Goal: Task Accomplishment & Management: Use online tool/utility

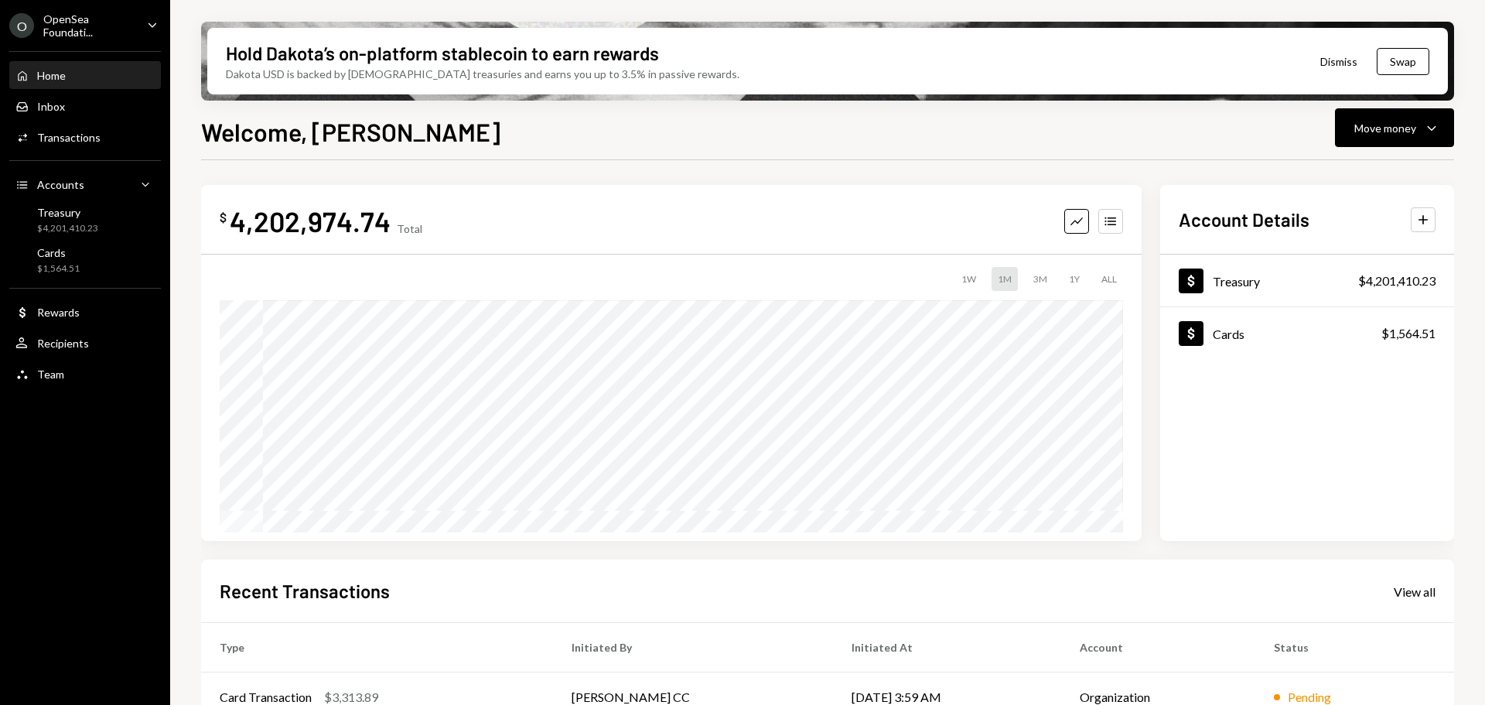
scroll to position [228, 0]
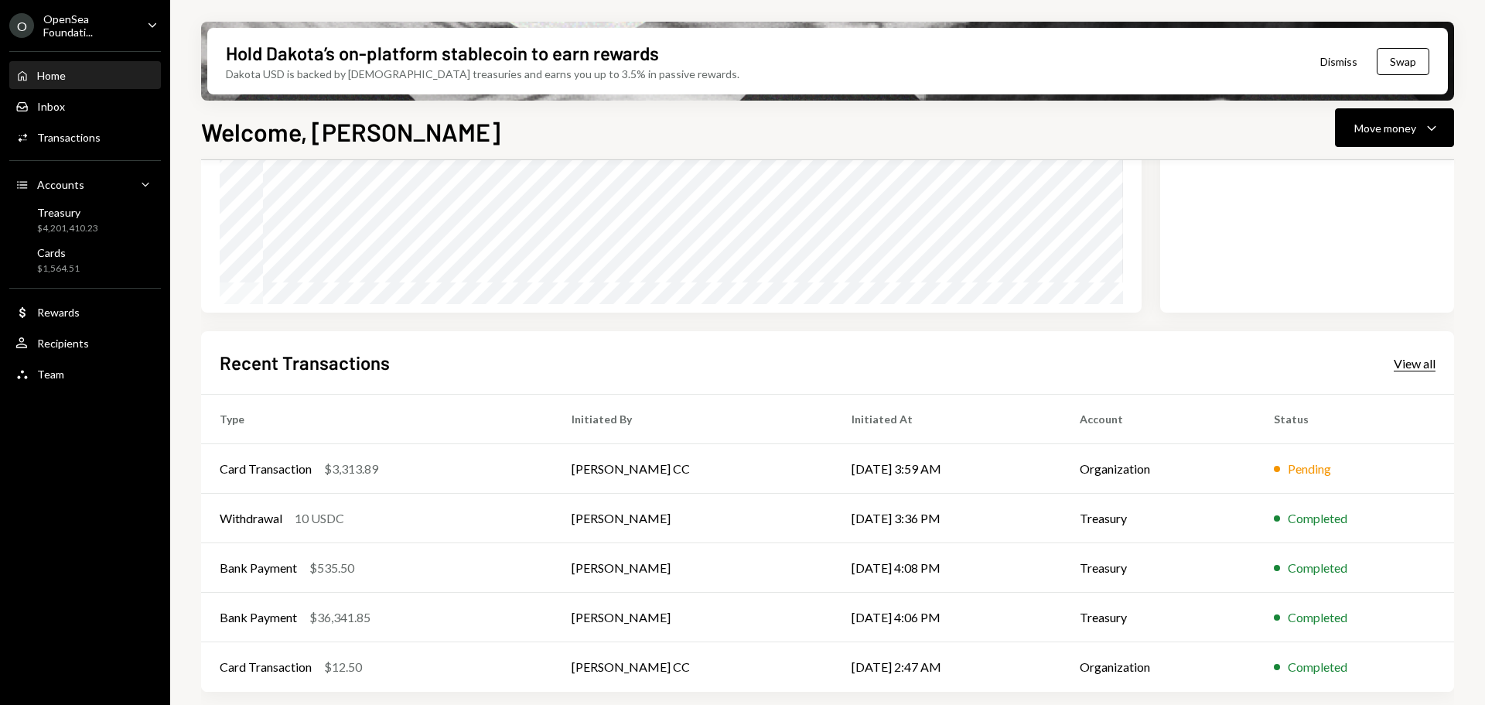
click at [1415, 367] on div "View all" at bounding box center [1415, 363] width 42 height 15
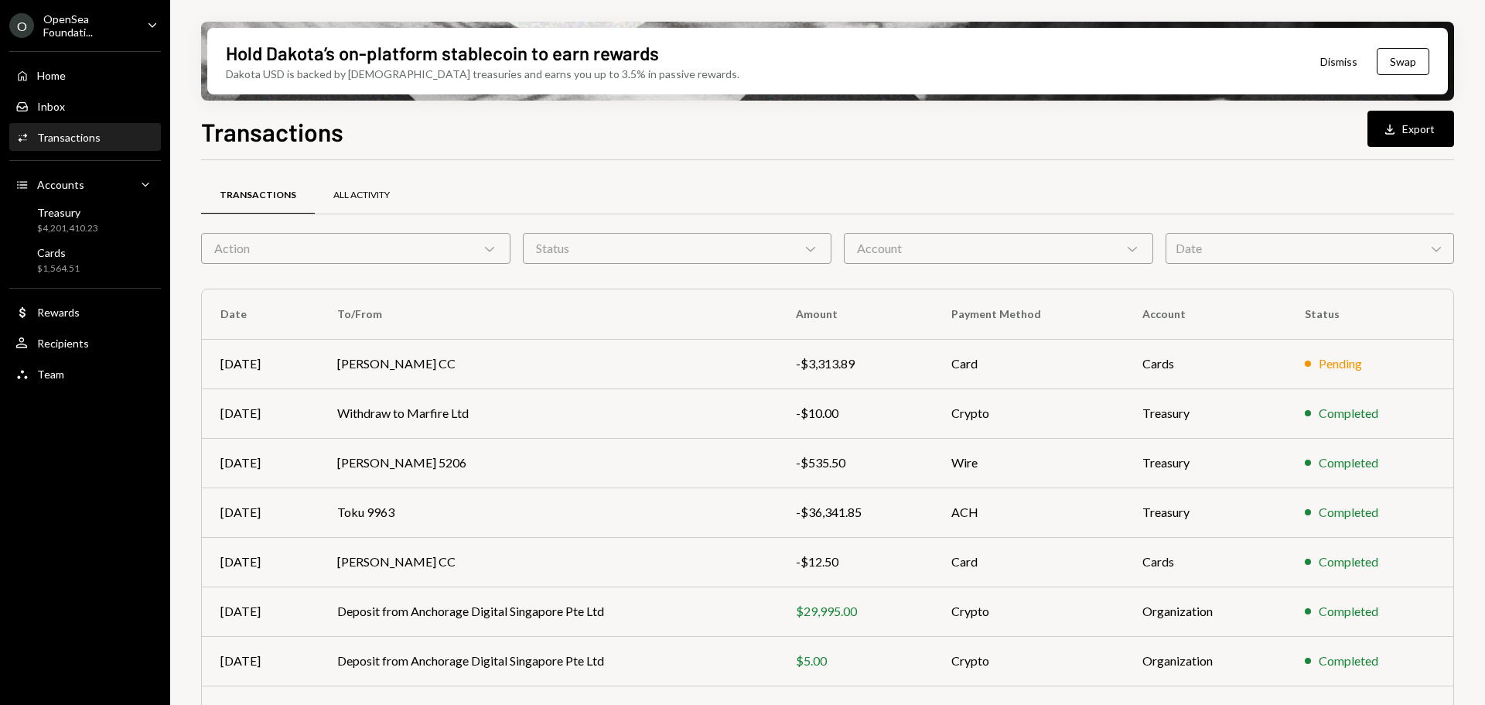
click at [373, 199] on div "All Activity" at bounding box center [361, 195] width 56 height 13
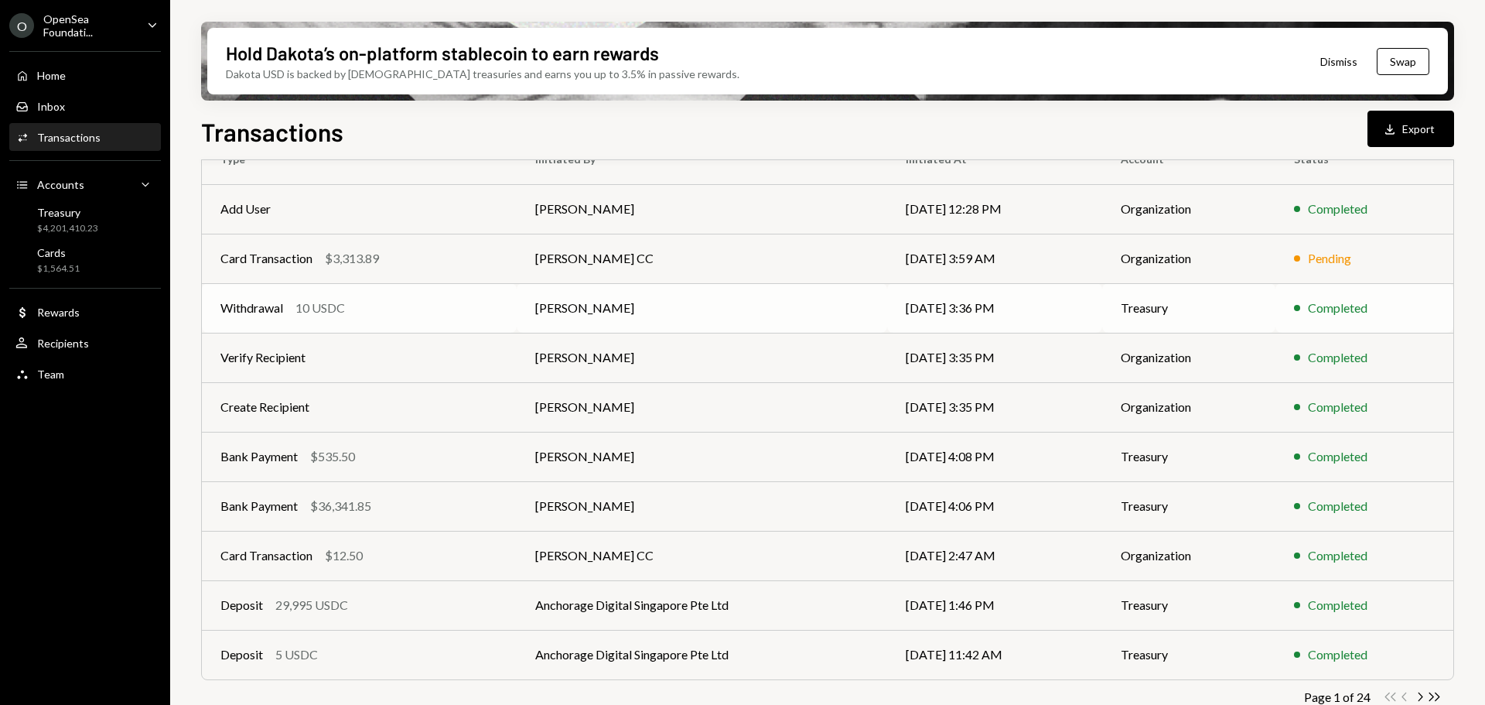
scroll to position [176, 0]
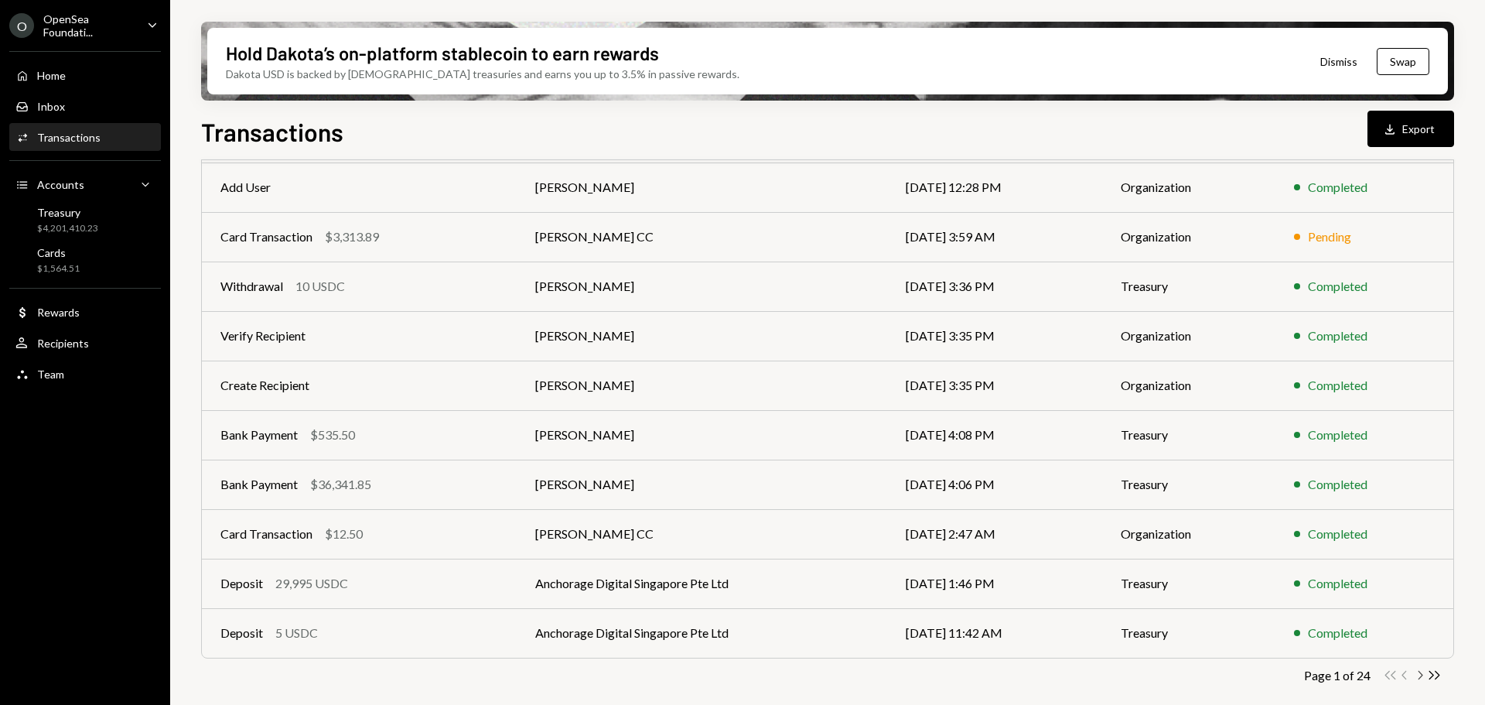
click at [1416, 676] on icon "Chevron Right" at bounding box center [1419, 674] width 15 height 15
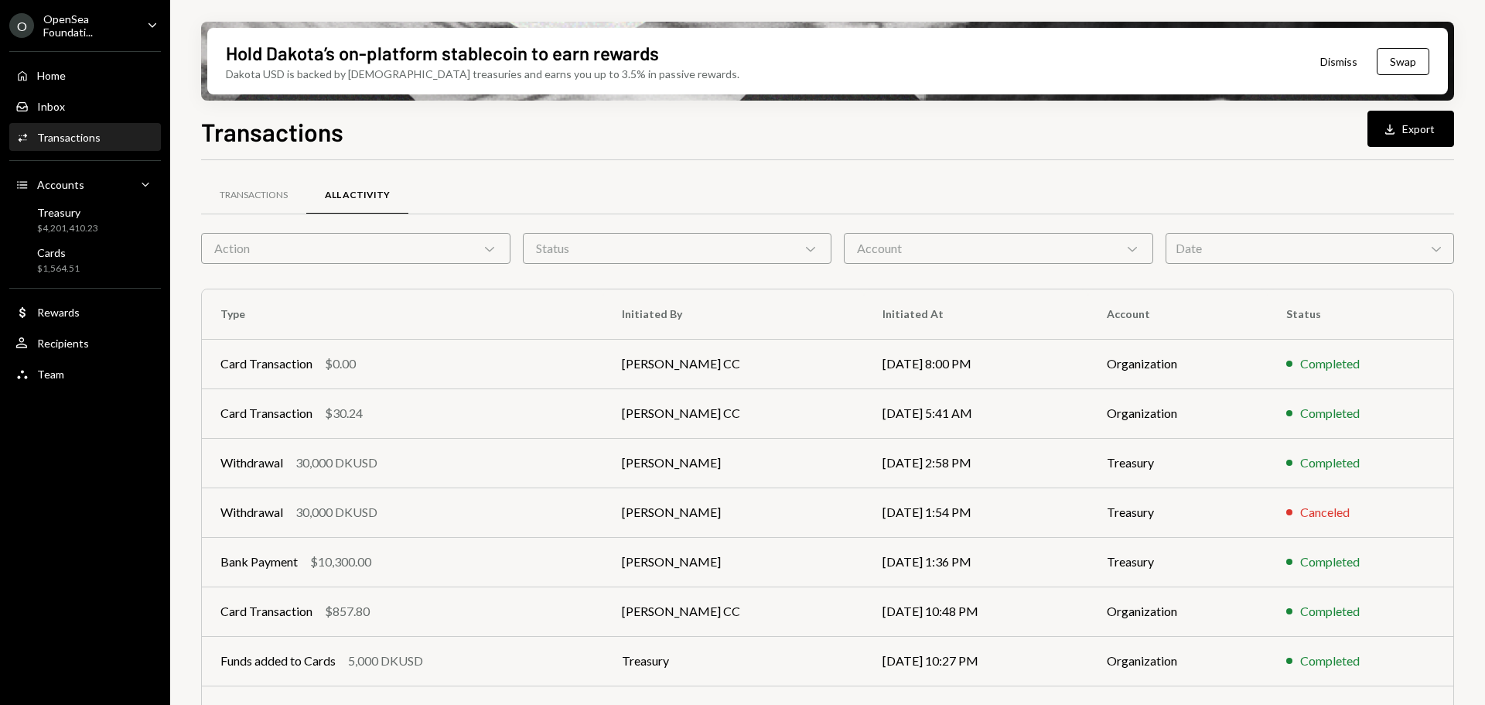
click at [117, 147] on div "Activities Transactions" at bounding box center [84, 138] width 139 height 26
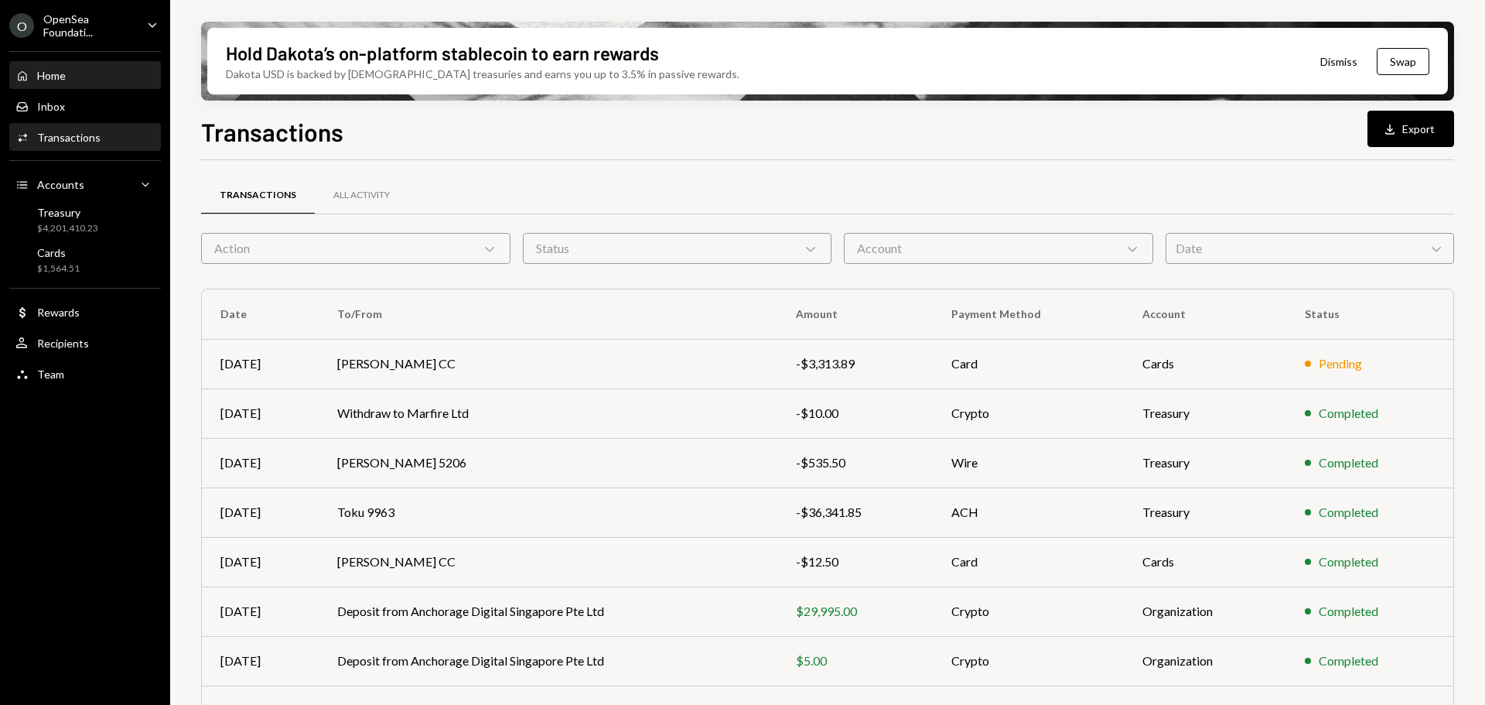
click at [45, 70] on div "Home" at bounding box center [51, 75] width 29 height 13
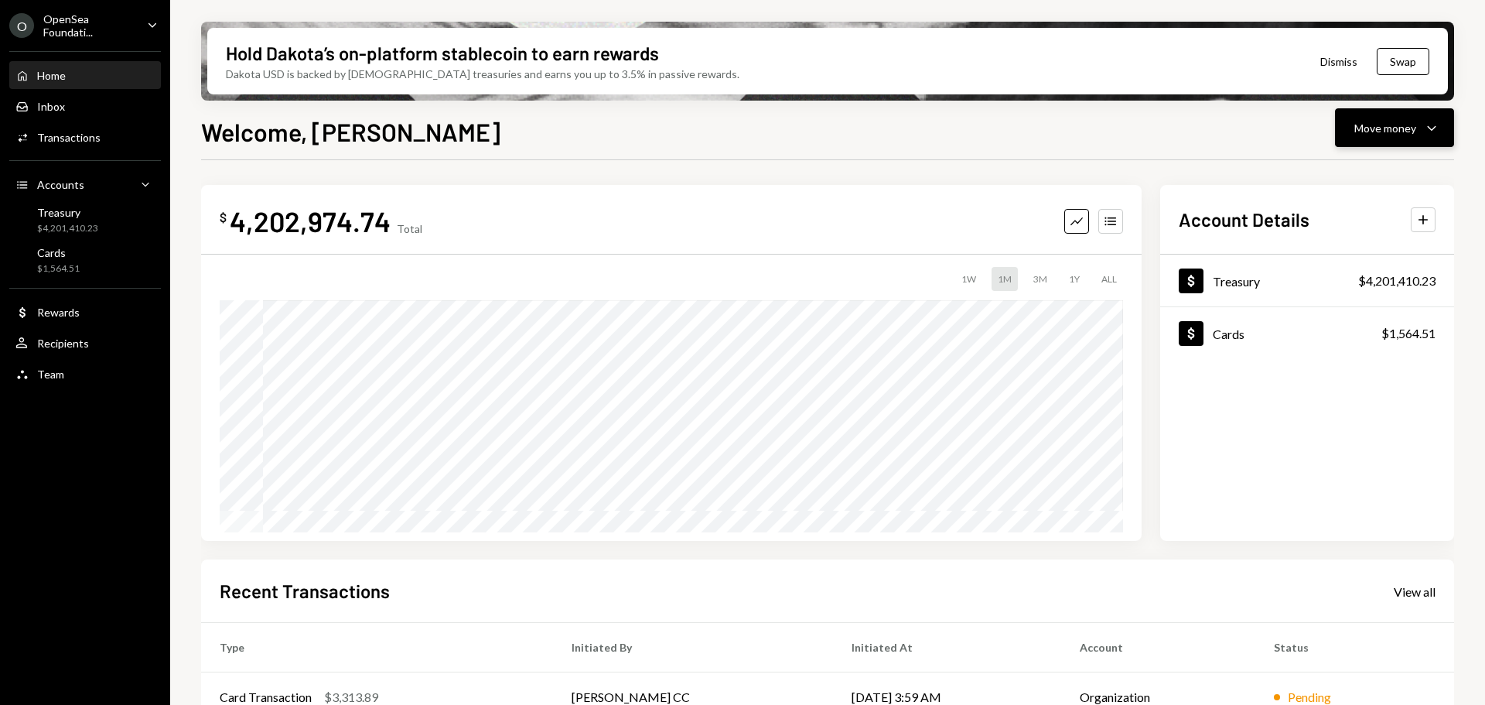
click at [1354, 130] on button "Move money Caret Down" at bounding box center [1394, 127] width 119 height 39
click at [1361, 169] on div "Send" at bounding box center [1382, 174] width 113 height 16
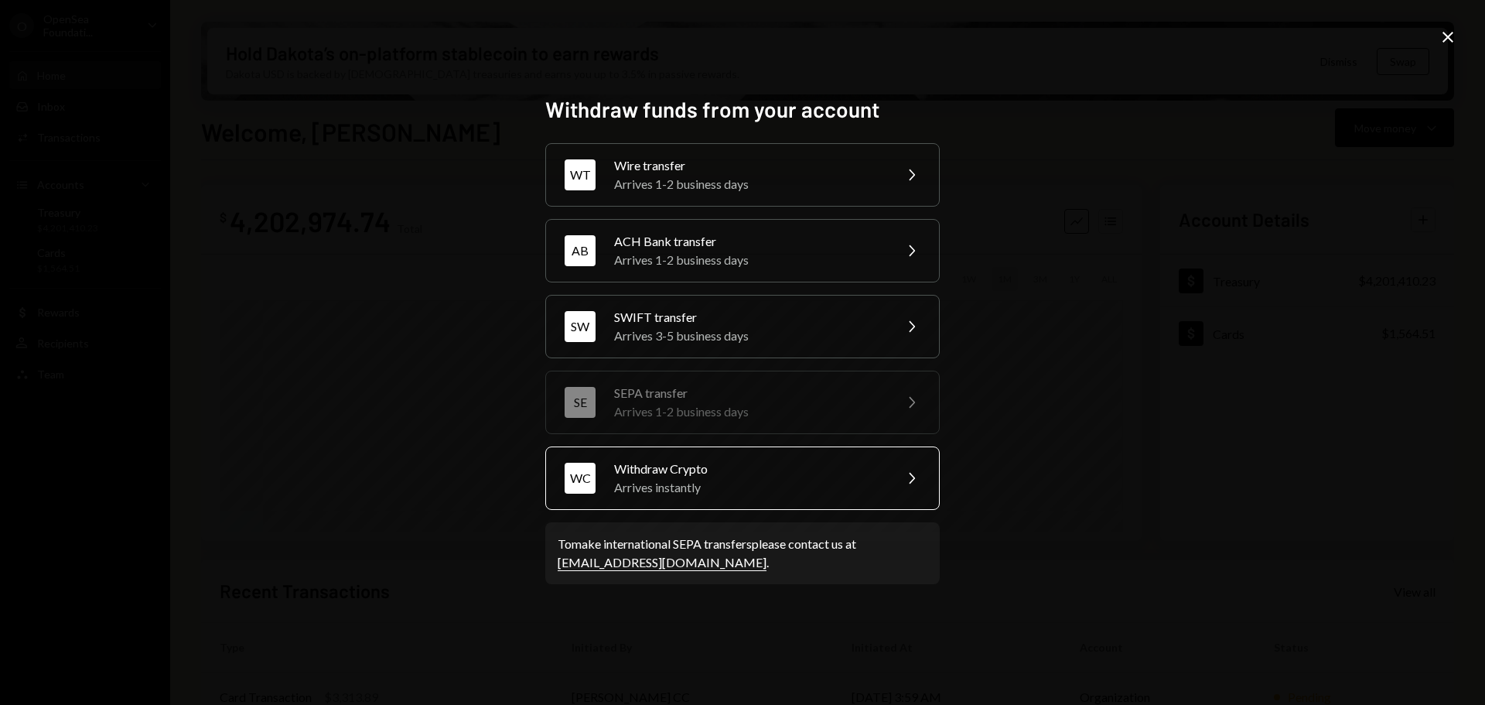
click at [803, 483] on div "Arrives instantly" at bounding box center [748, 487] width 269 height 19
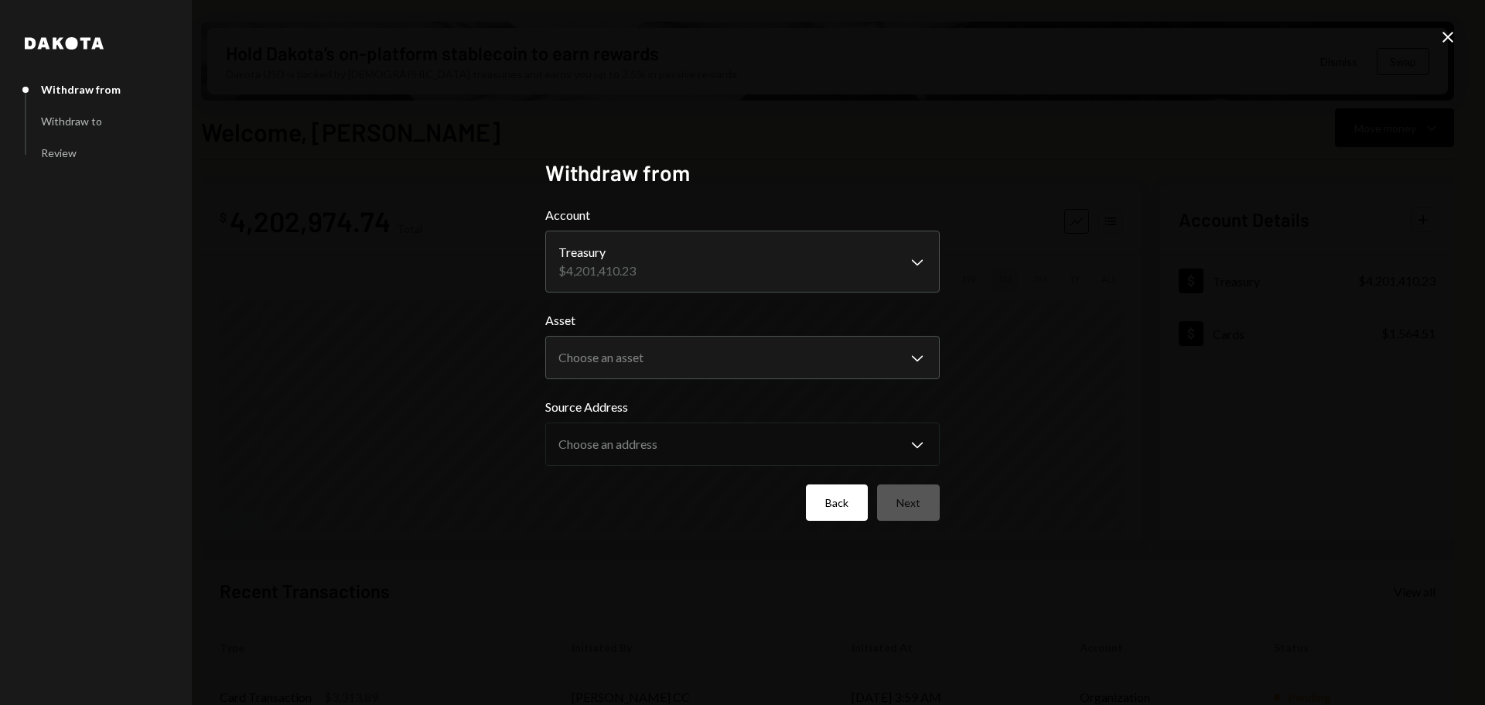
click at [843, 508] on button "Back" at bounding box center [837, 502] width 62 height 36
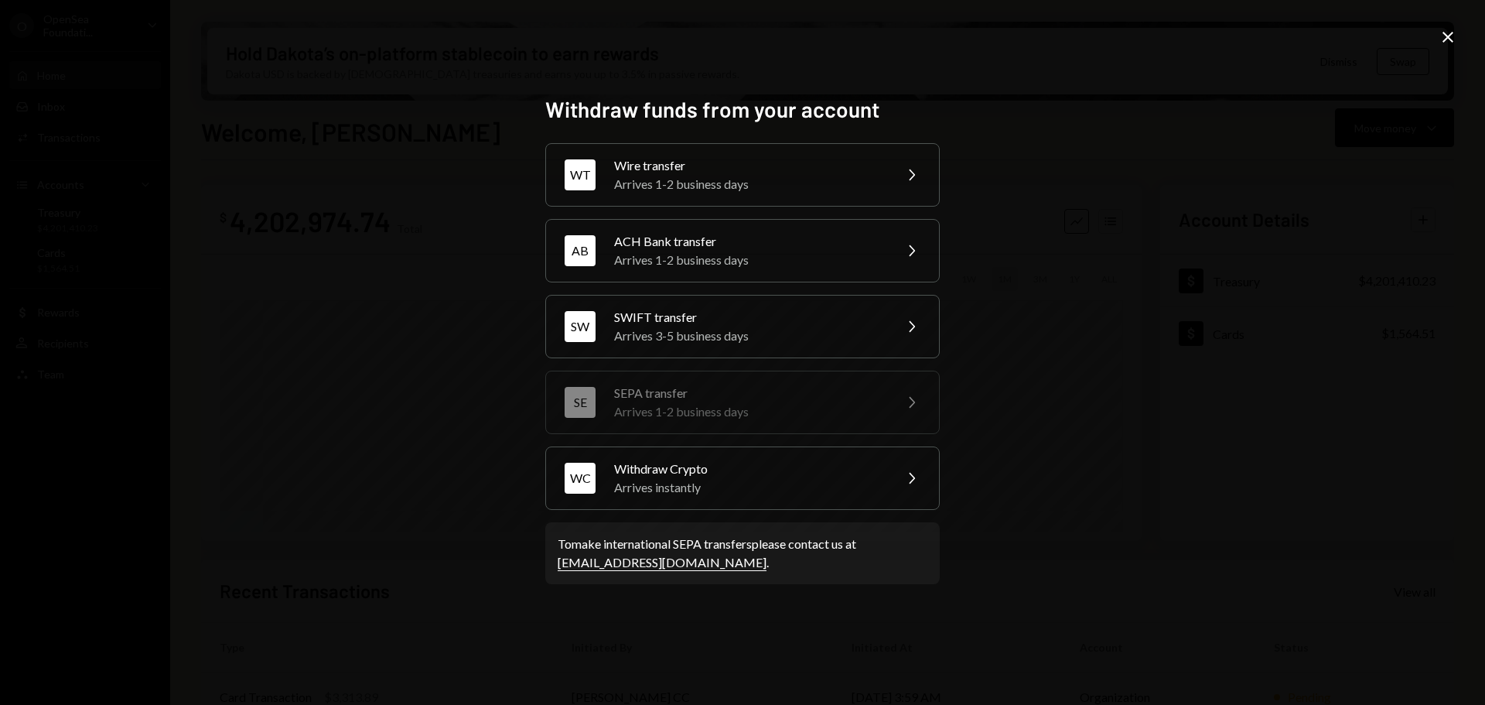
click at [1446, 40] on icon "Close" at bounding box center [1447, 37] width 19 height 19
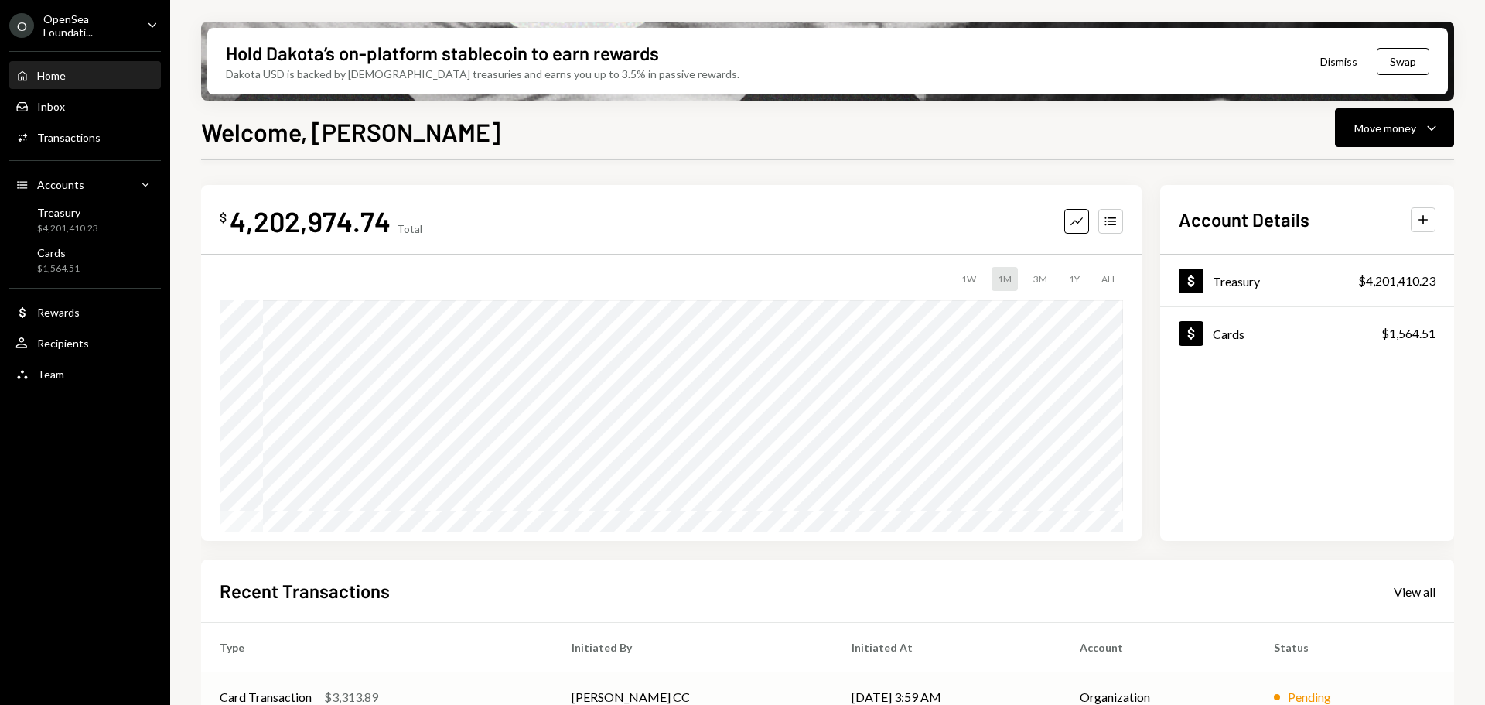
scroll to position [77, 0]
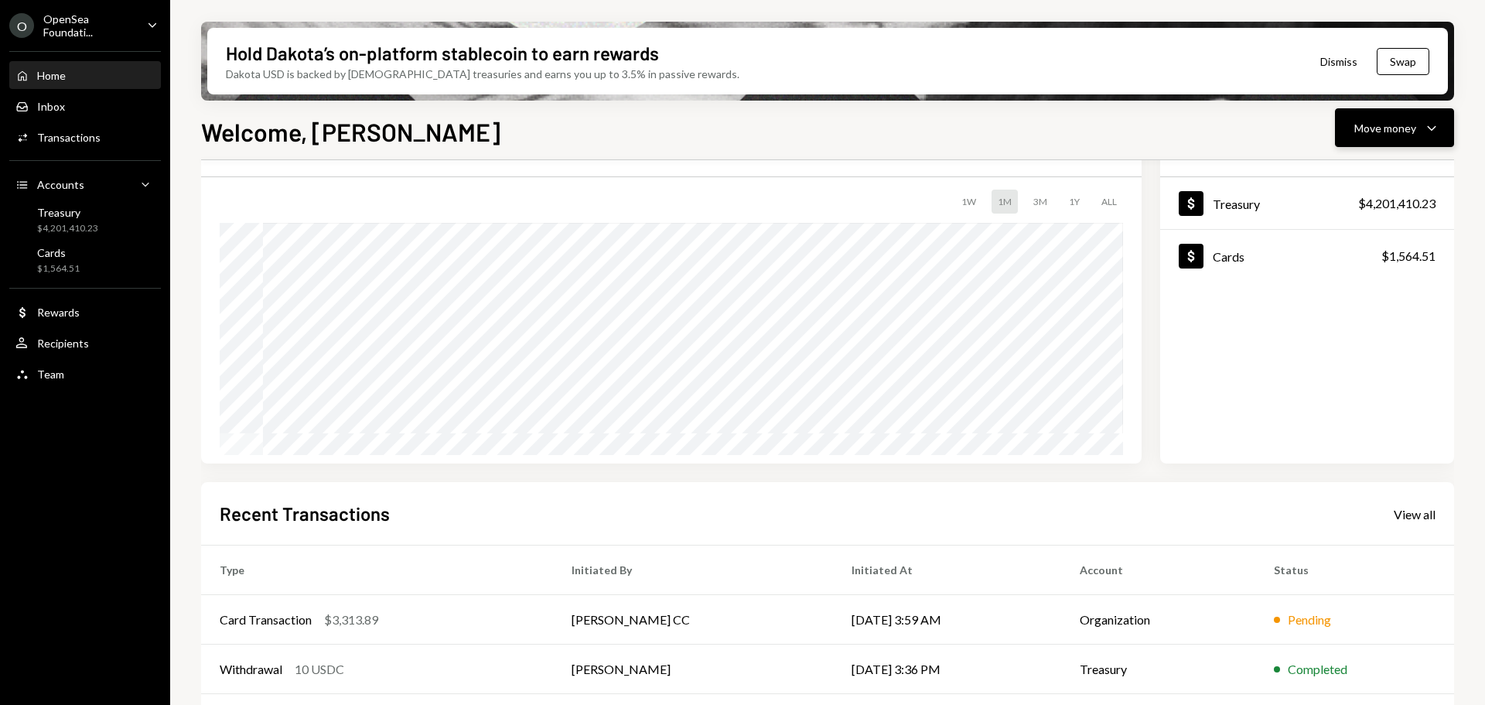
click at [1374, 142] on button "Move money Caret Down" at bounding box center [1394, 127] width 119 height 39
drag, startPoint x: 1398, startPoint y: 90, endPoint x: 1389, endPoint y: 107, distance: 20.1
click at [1398, 92] on div "Hold Dakota’s on-platform stablecoin to earn rewards Dakota USD is backed by U.…" at bounding box center [827, 61] width 1240 height 67
click at [1377, 126] on div "Move money" at bounding box center [1385, 128] width 62 height 16
click at [1346, 176] on div "Send" at bounding box center [1382, 174] width 113 height 16
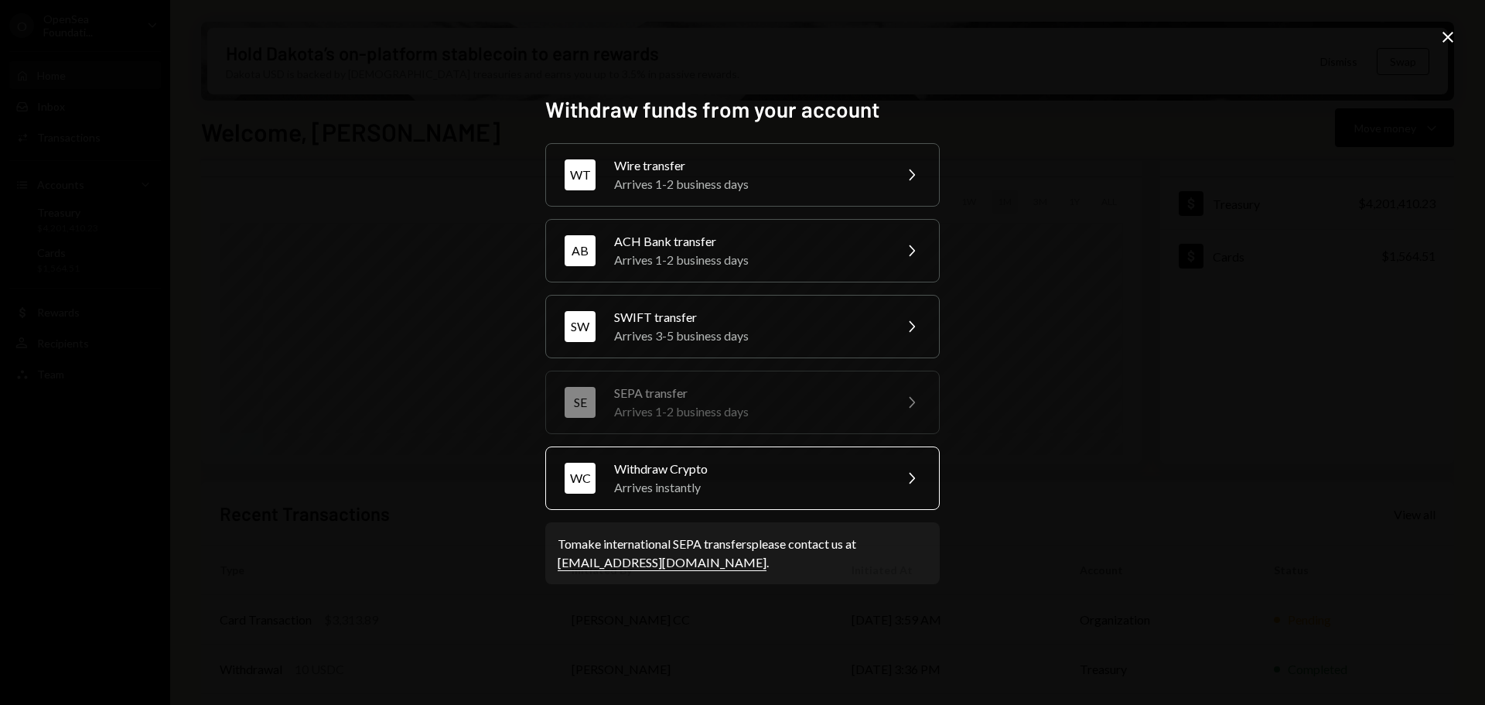
click at [761, 500] on div "WC Withdraw Crypto Arrives instantly Chevron Right" at bounding box center [742, 477] width 394 height 63
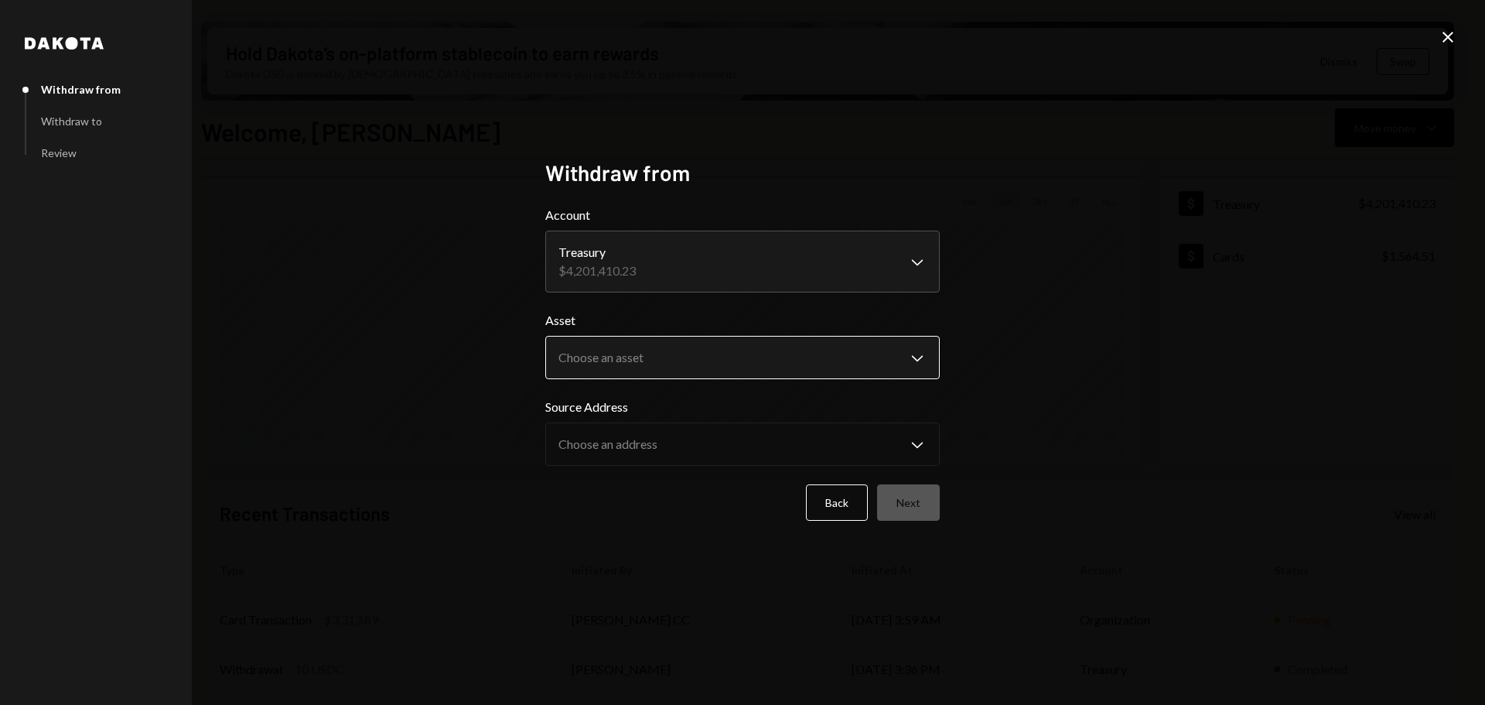
click at [643, 347] on body "O OpenSea Foundati... Caret Down Home Home Inbox Inbox Activities Transactions …" at bounding box center [742, 352] width 1485 height 705
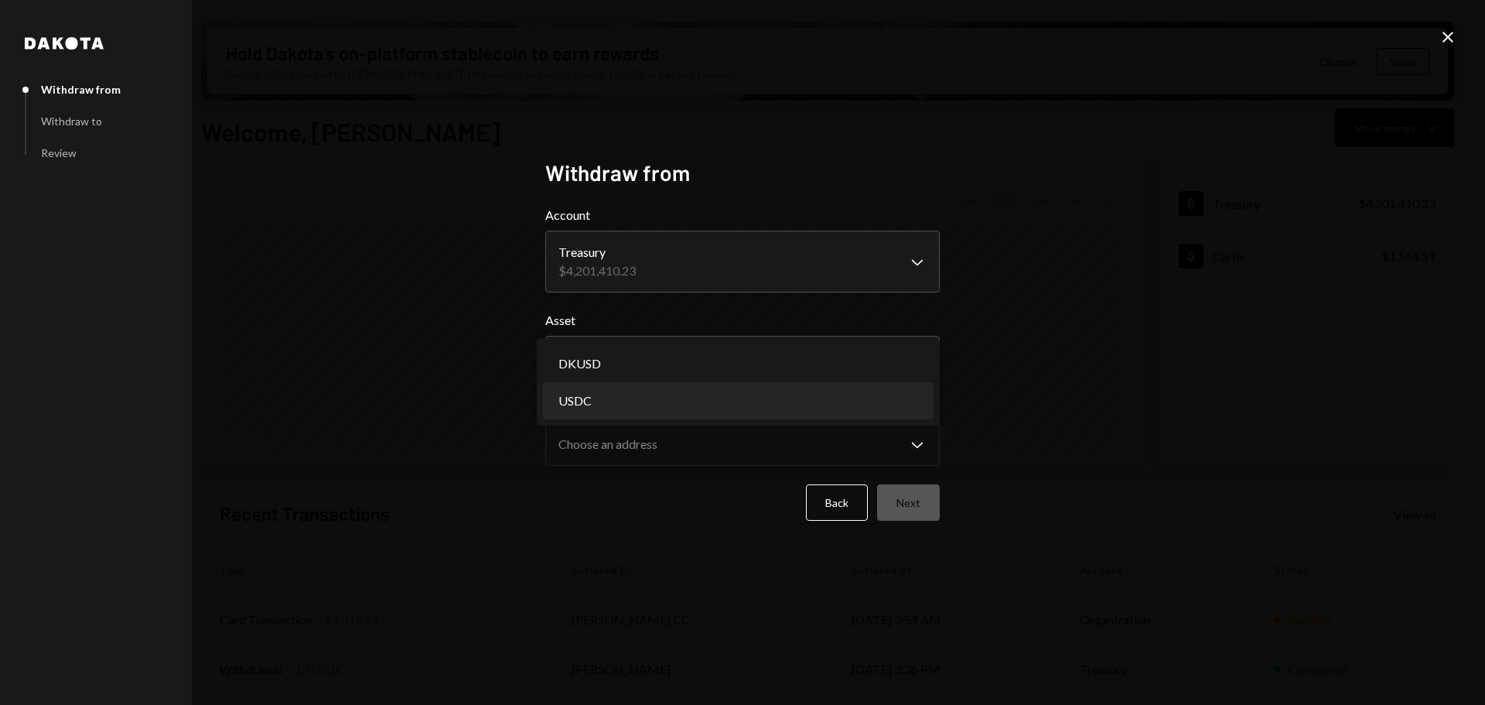
select select "****"
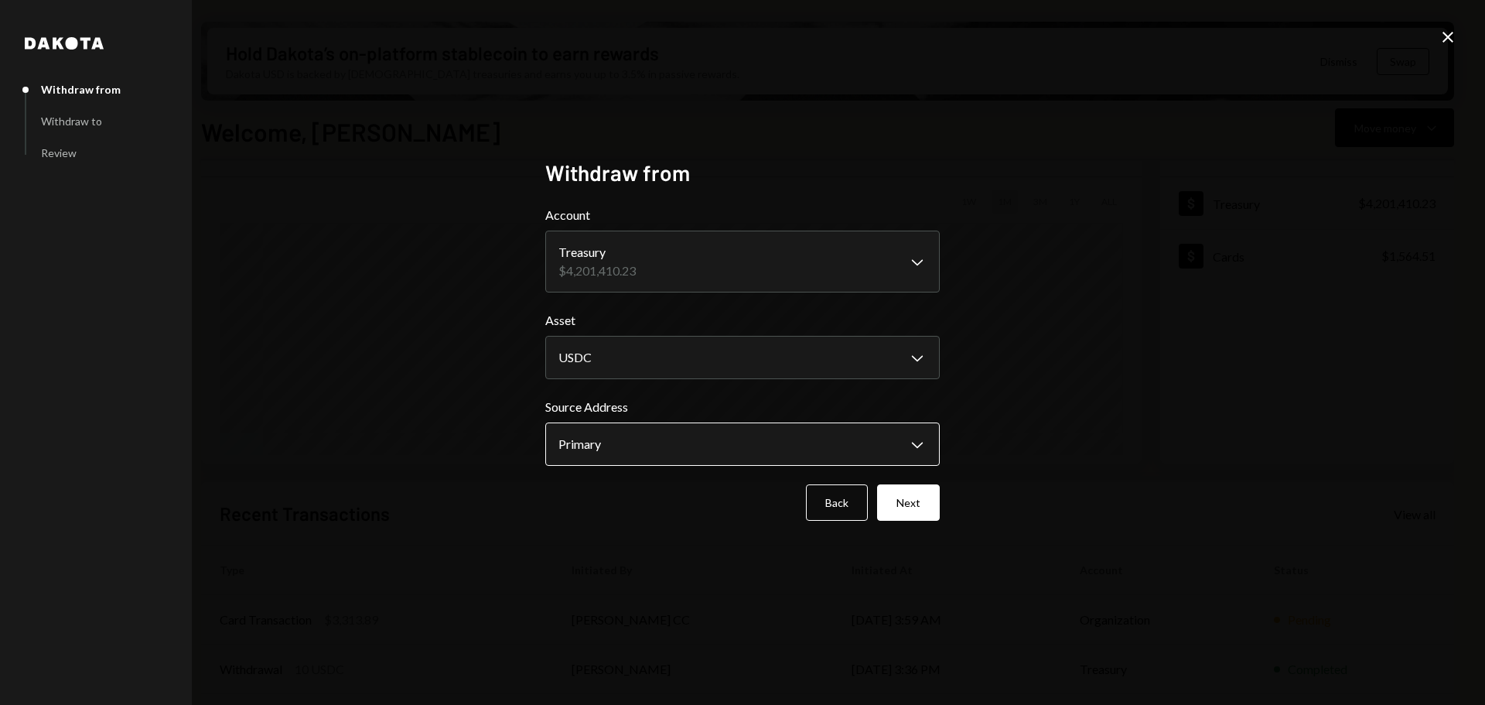
click at [647, 438] on body "O OpenSea Foundati... Caret Down Home Home Inbox Inbox Activities Transactions …" at bounding box center [742, 352] width 1485 height 705
click at [910, 497] on button "Next" at bounding box center [908, 502] width 63 height 36
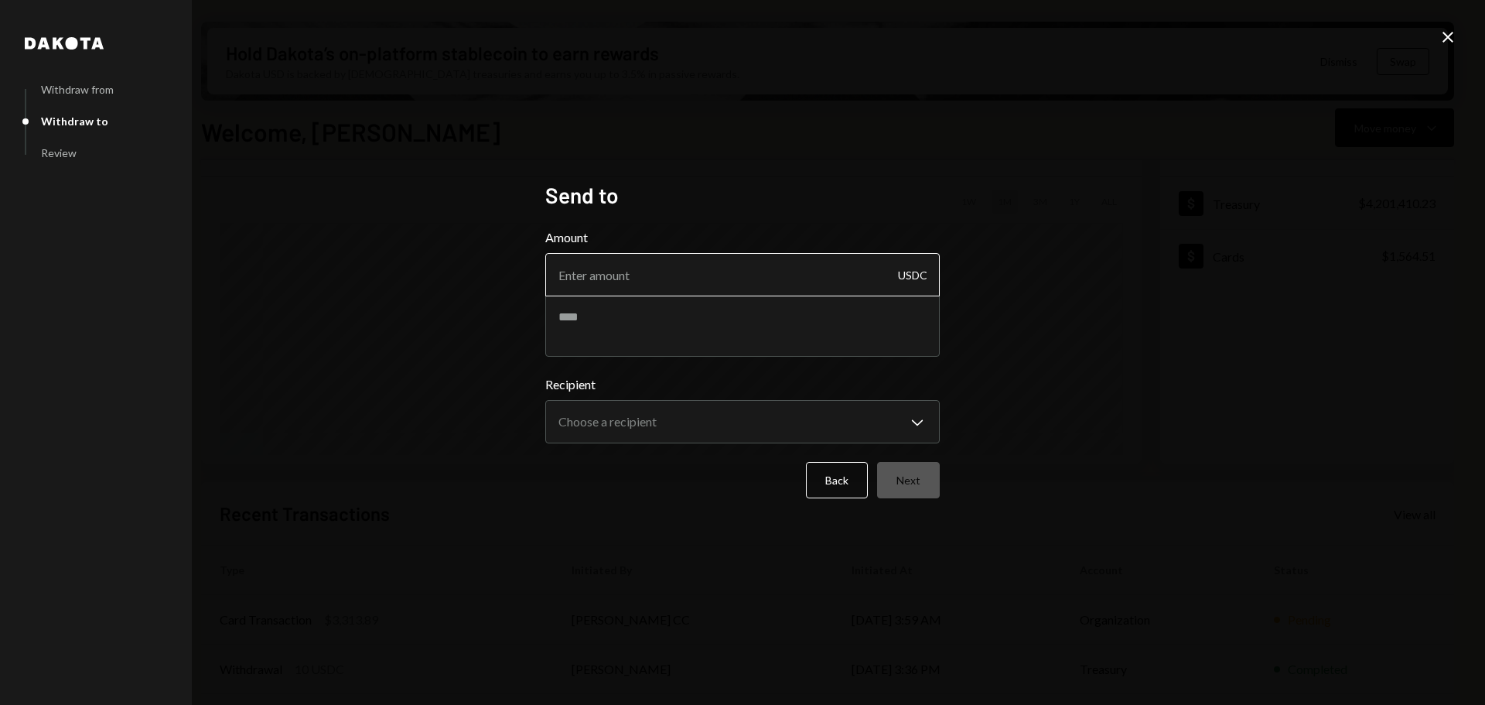
click at [718, 293] on input "Amount" at bounding box center [742, 274] width 394 height 43
click at [711, 289] on input "Amount" at bounding box center [742, 274] width 394 height 43
type input "31490"
click at [635, 347] on textarea at bounding box center [742, 326] width 394 height 62
type textarea "*"
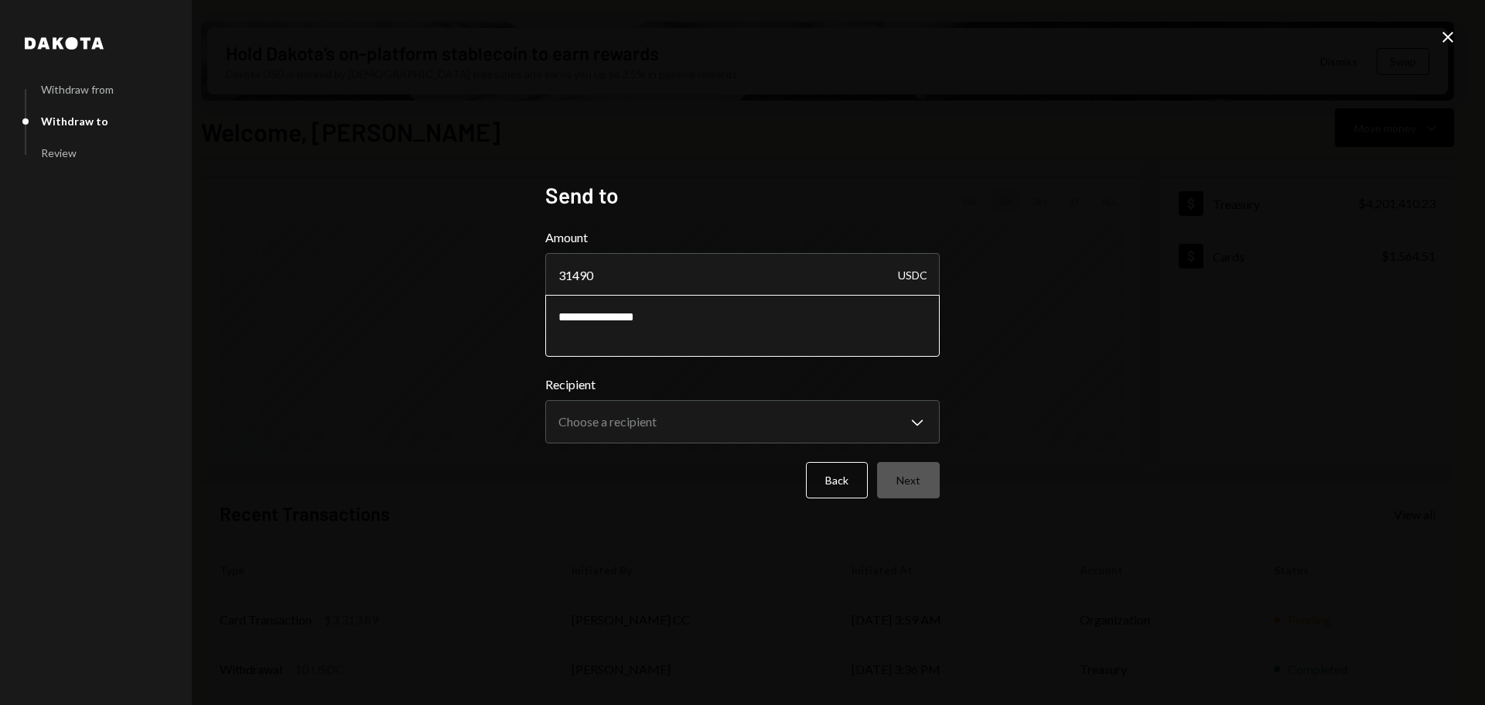
click at [723, 323] on textarea "**********" at bounding box center [742, 326] width 394 height 62
paste textarea "**********"
type textarea "**********"
click at [716, 396] on div "**********" at bounding box center [742, 409] width 394 height 68
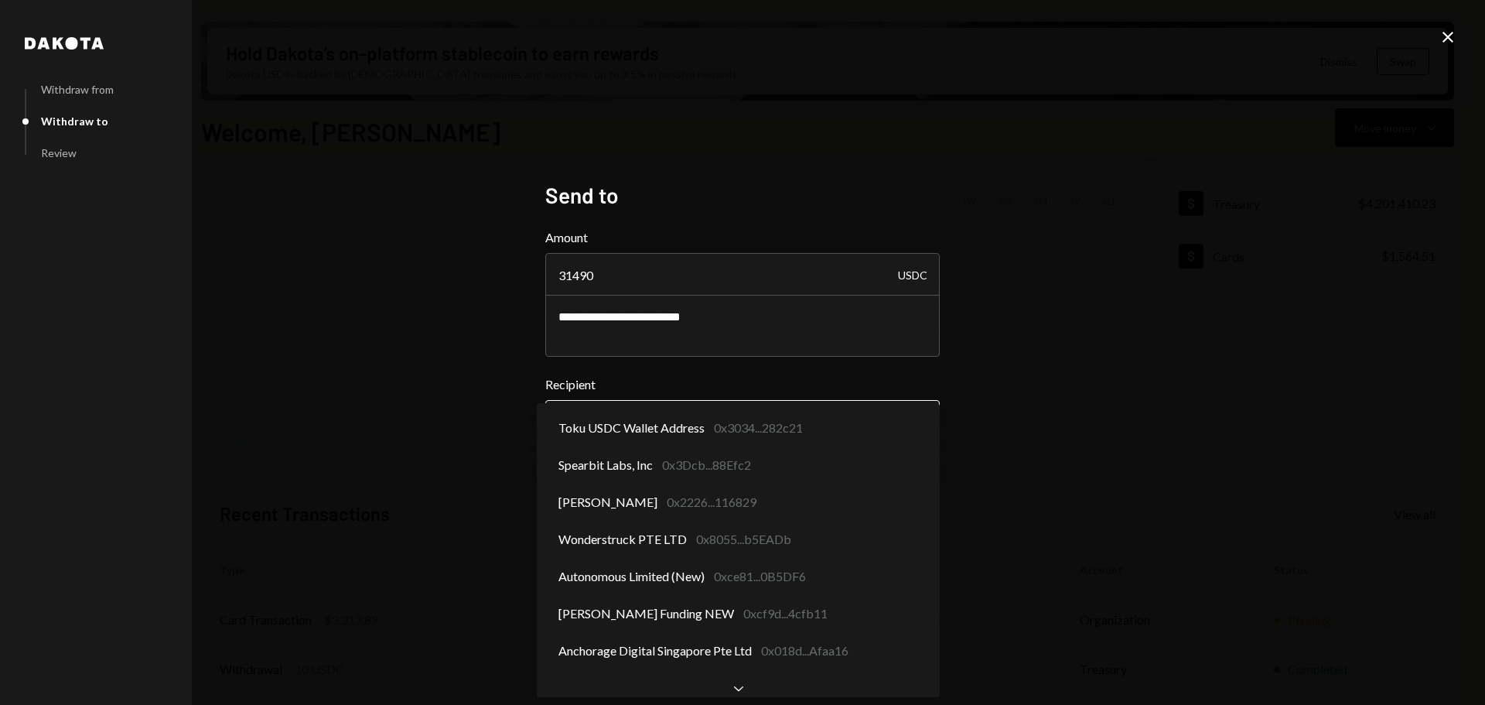
click at [715, 412] on body "O OpenSea Foundati... Caret Down Home Home Inbox Inbox Activities Transactions …" at bounding box center [742, 352] width 1485 height 705
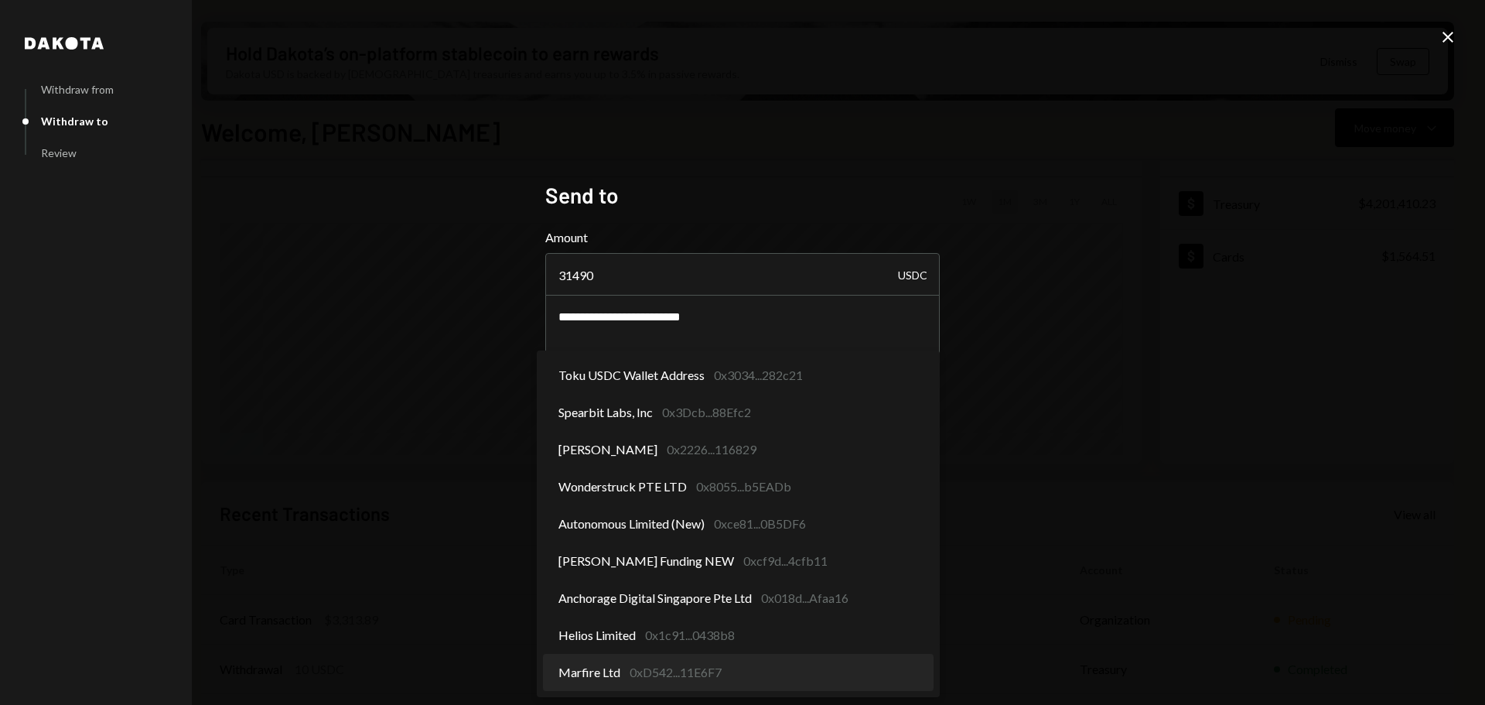
select select "**********"
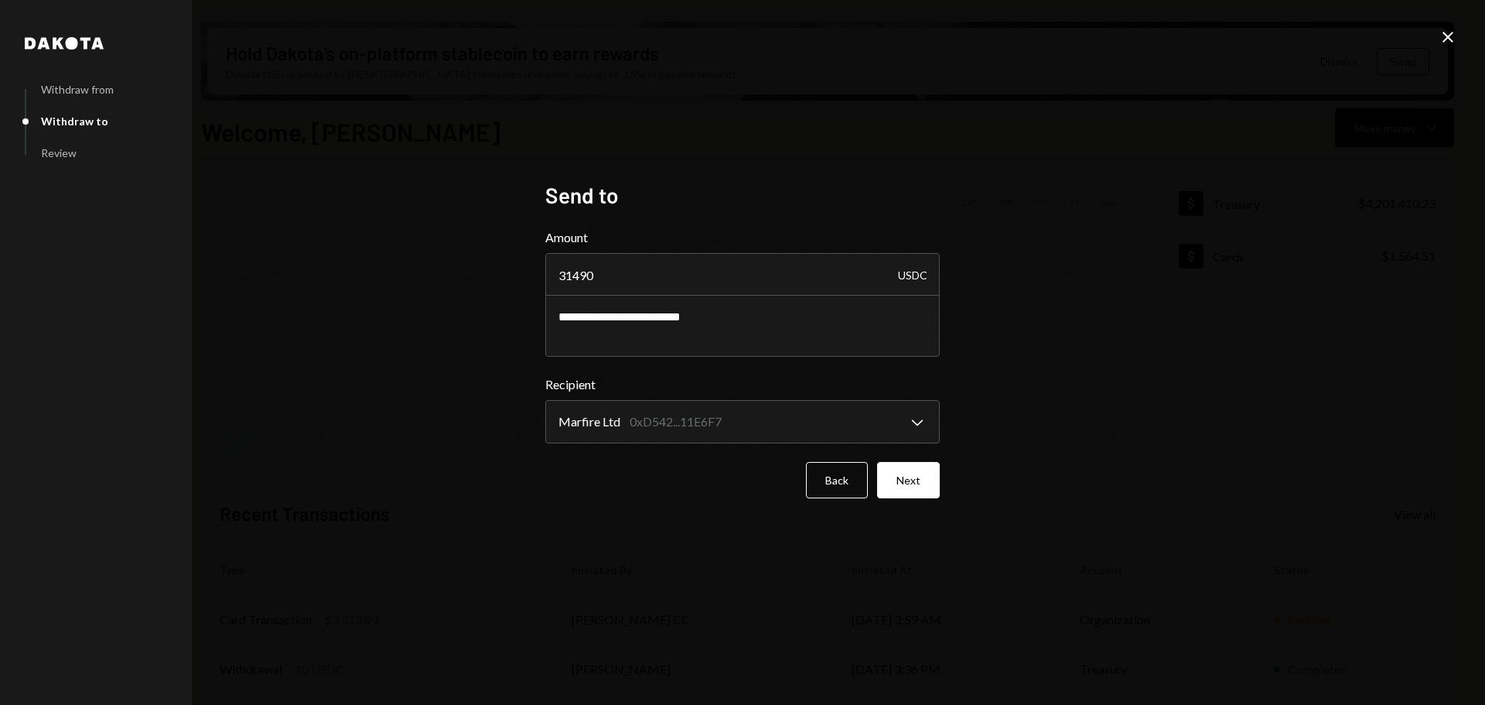
drag, startPoint x: 934, startPoint y: 469, endPoint x: 926, endPoint y: 481, distance: 13.9
click at [932, 473] on button "Next" at bounding box center [908, 480] width 63 height 36
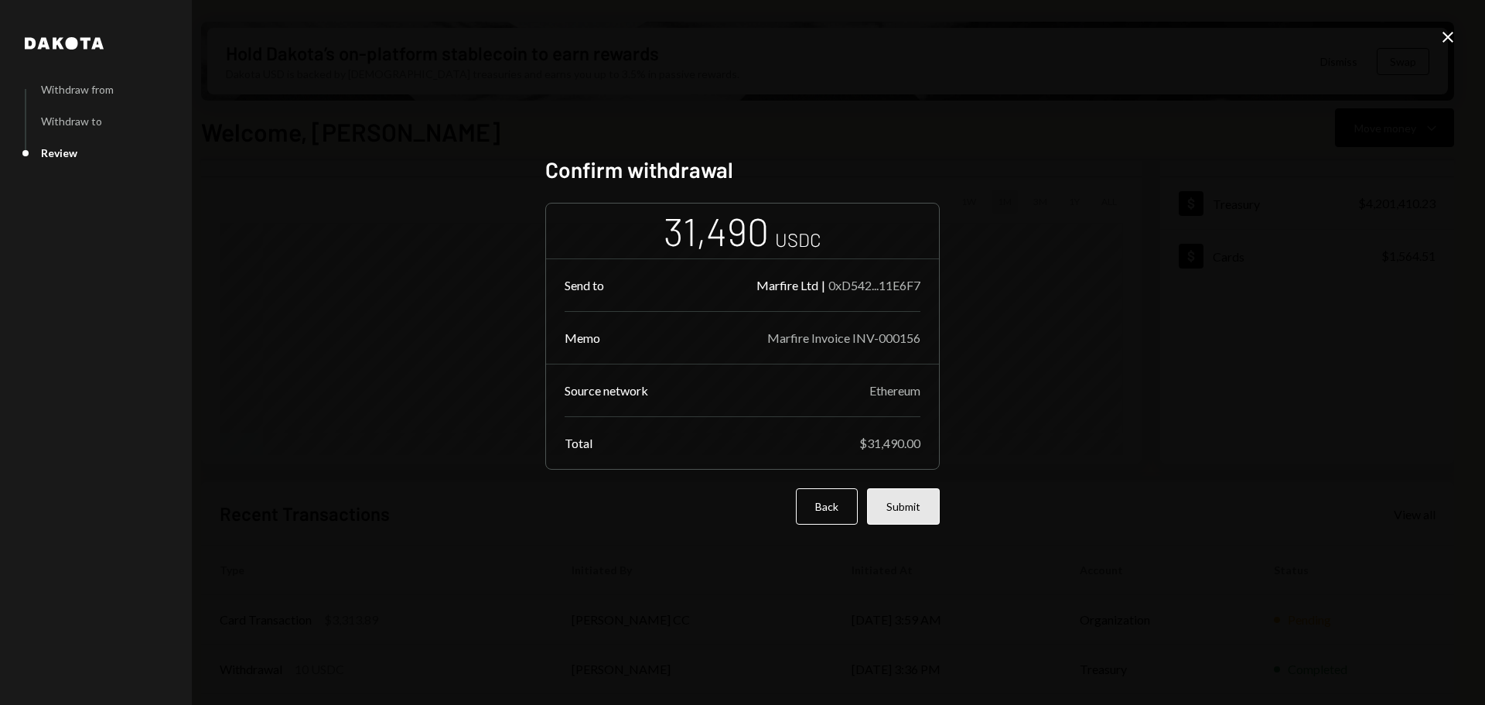
click at [907, 507] on button "Submit" at bounding box center [903, 506] width 73 height 36
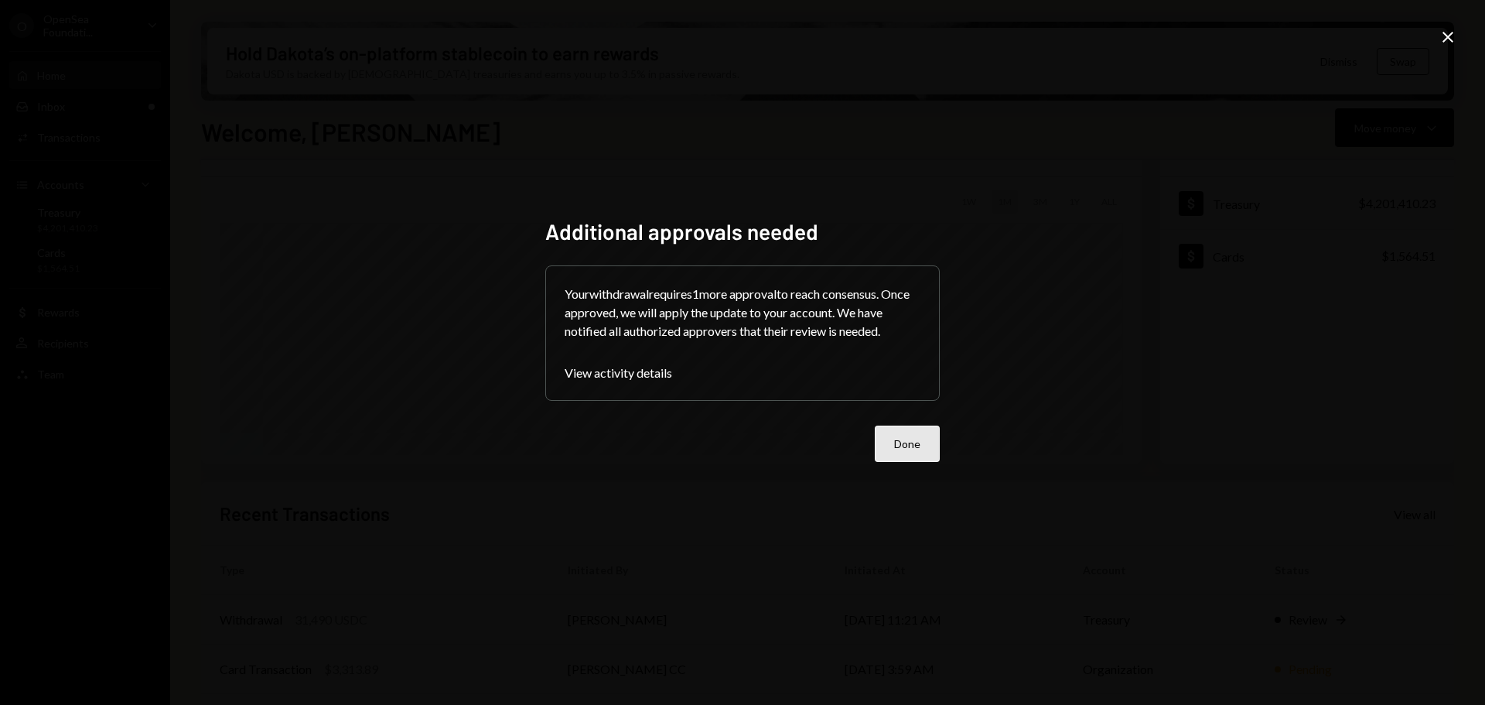
click at [906, 457] on button "Done" at bounding box center [907, 443] width 65 height 36
